Goal: Task Accomplishment & Management: Use online tool/utility

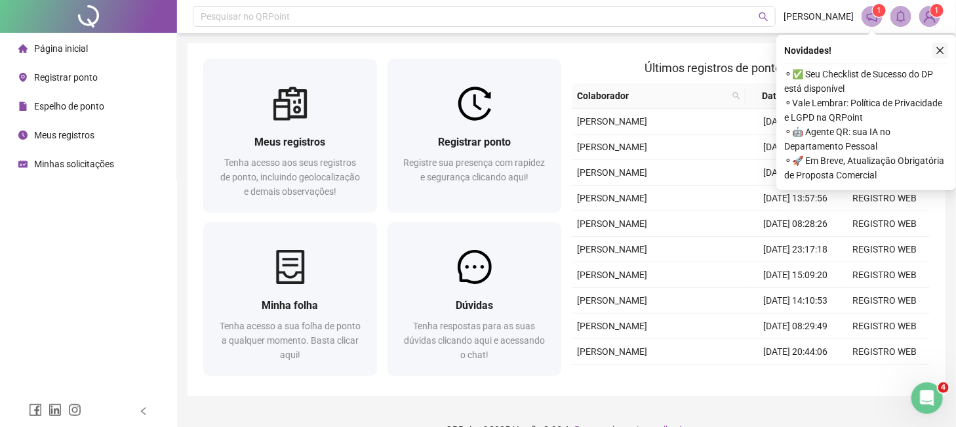
click at [942, 52] on icon "close" at bounding box center [940, 50] width 7 height 7
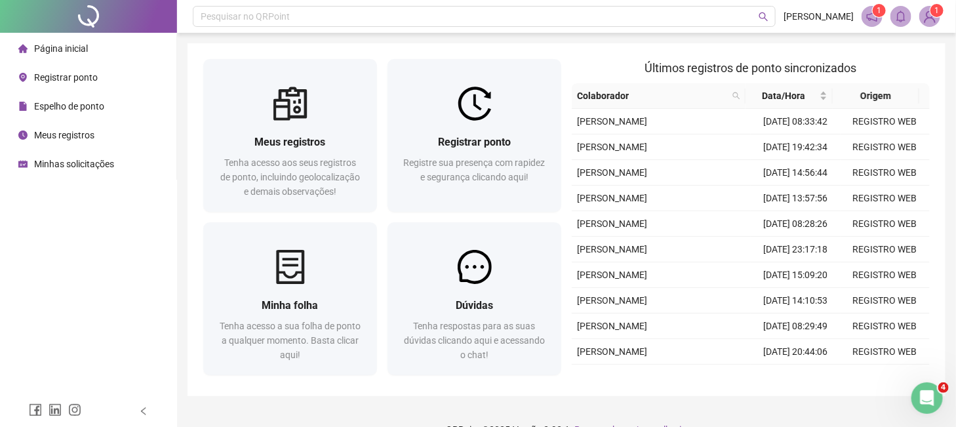
drag, startPoint x: 92, startPoint y: 135, endPoint x: 77, endPoint y: 81, distance: 56.3
click at [90, 132] on span "Meus registros" at bounding box center [64, 135] width 60 height 10
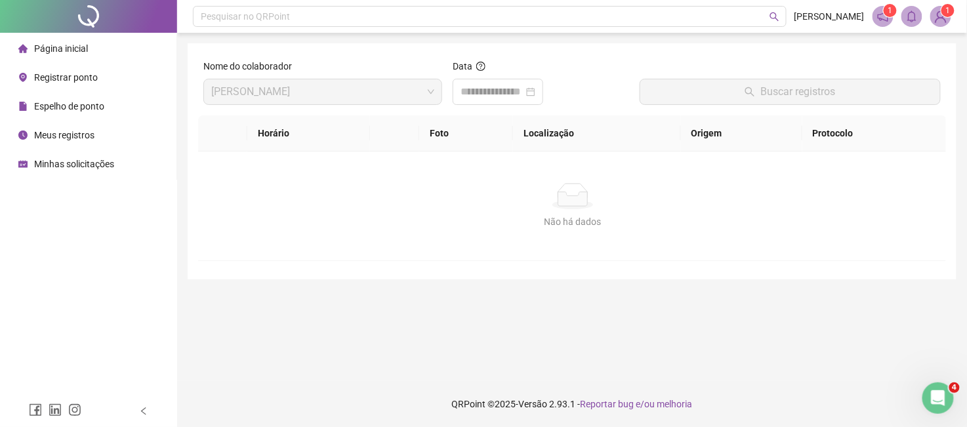
click at [73, 52] on span "Página inicial" at bounding box center [61, 48] width 54 height 10
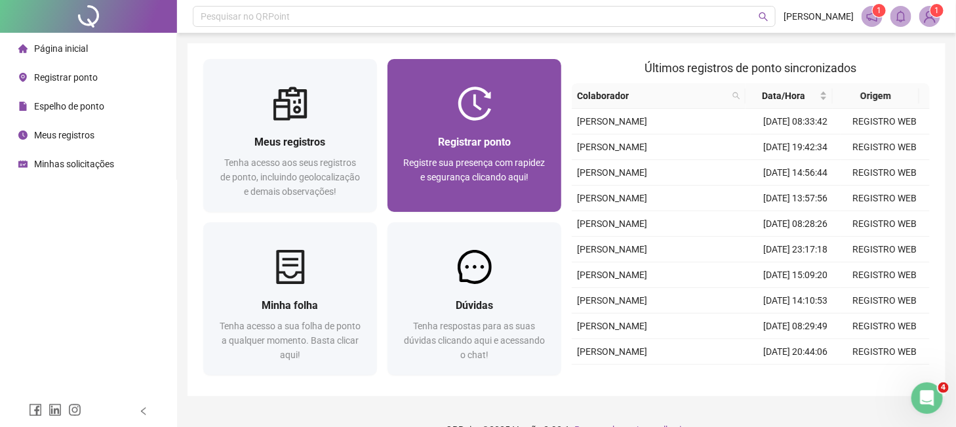
click at [506, 125] on div "Registrar ponto Registre sua presença com rapidez e segurança clicando aqui!" at bounding box center [475, 166] width 174 height 91
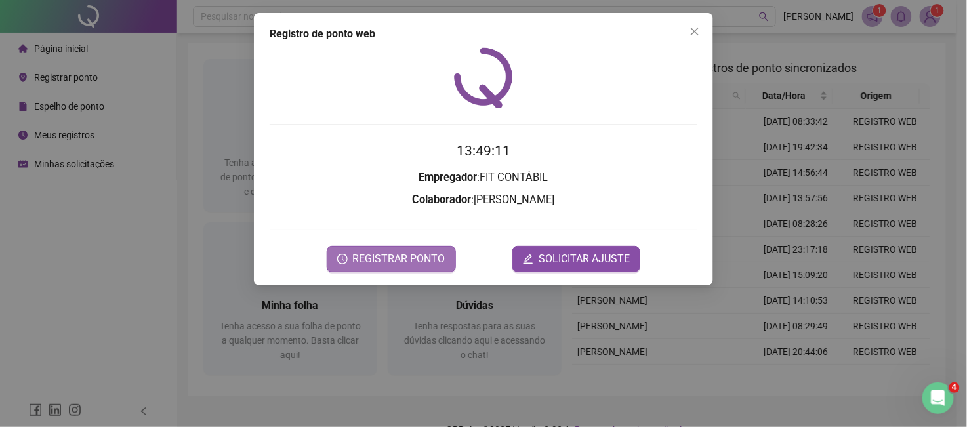
click at [403, 259] on span "REGISTRAR PONTO" at bounding box center [399, 259] width 92 height 16
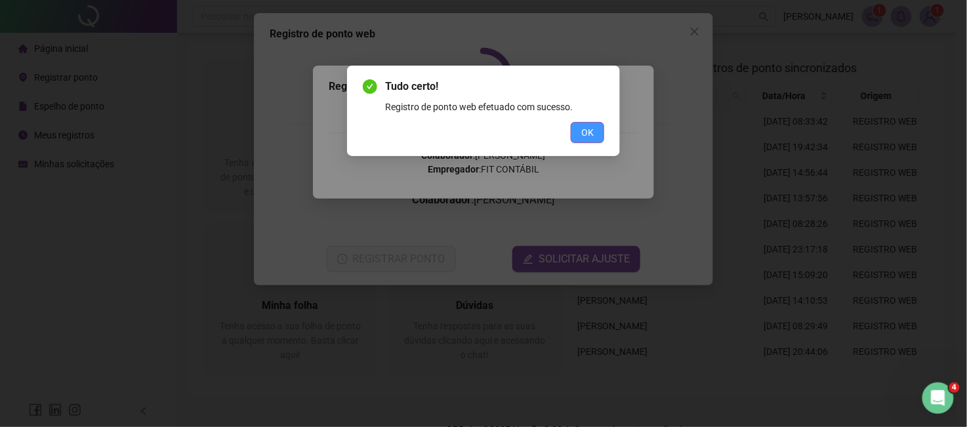
click at [592, 136] on span "OK" at bounding box center [587, 132] width 12 height 14
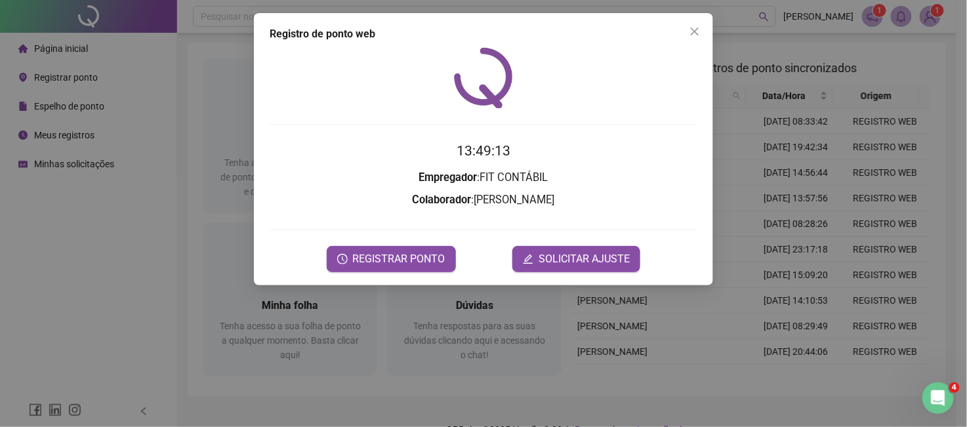
drag, startPoint x: 692, startPoint y: 27, endPoint x: 599, endPoint y: 27, distance: 93.8
click at [684, 28] on span "Close" at bounding box center [694, 31] width 21 height 10
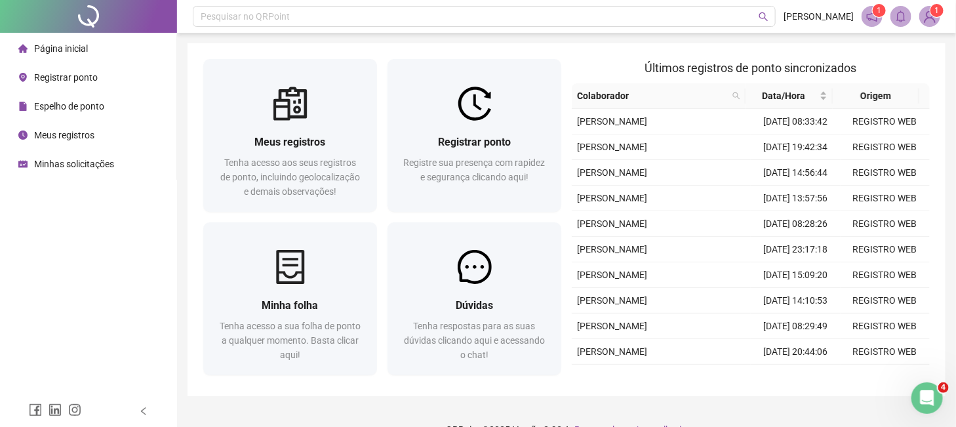
drag, startPoint x: 64, startPoint y: 132, endPoint x: 77, endPoint y: 66, distance: 68.2
click at [64, 126] on div "Meus registros" at bounding box center [56, 135] width 76 height 26
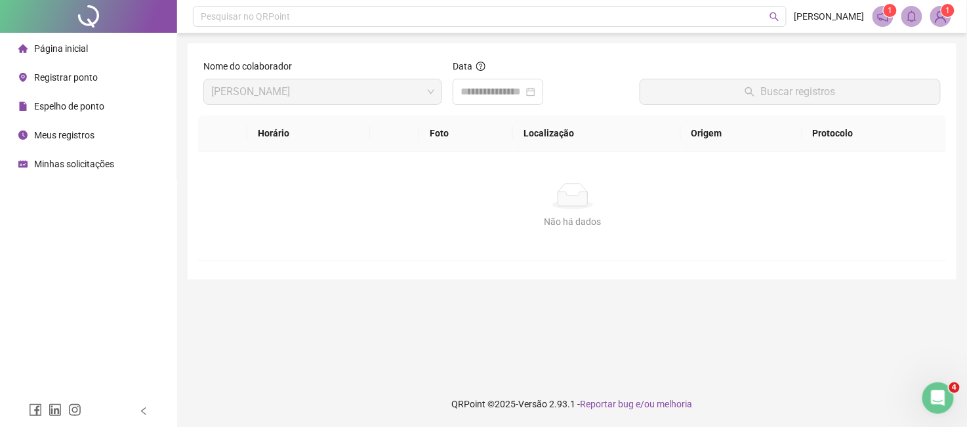
click at [80, 50] on span "Página inicial" at bounding box center [61, 48] width 54 height 10
